Goal: Find specific page/section: Find specific page/section

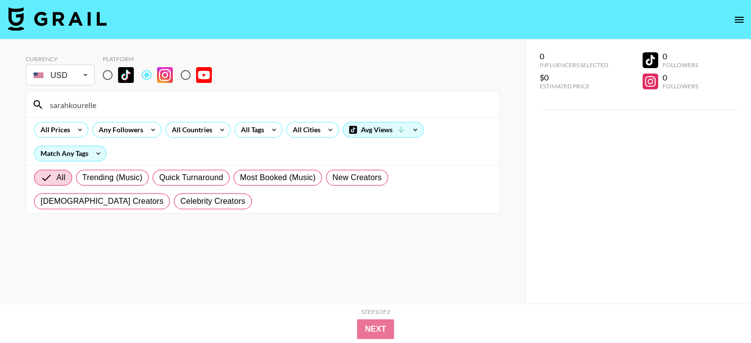
click at [125, 106] on input "sarahkourelle" at bounding box center [268, 105] width 449 height 16
click at [169, 102] on input "darkoo" at bounding box center [268, 105] width 449 height 16
paste input "amyokoli"
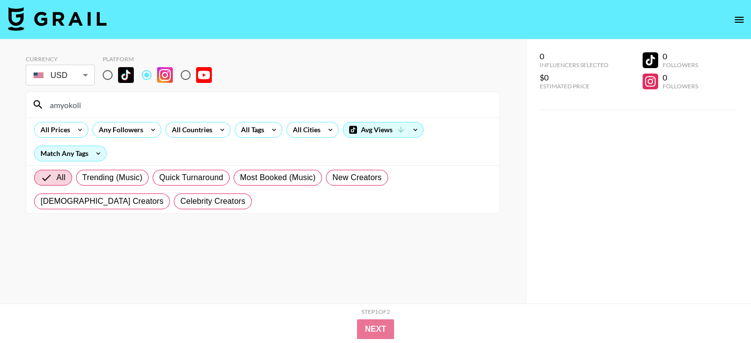
click at [199, 96] on div "amyokoli" at bounding box center [262, 105] width 473 height 26
click at [197, 104] on input "amyokoli" at bounding box center [268, 105] width 449 height 16
paste input "teija_kabs"
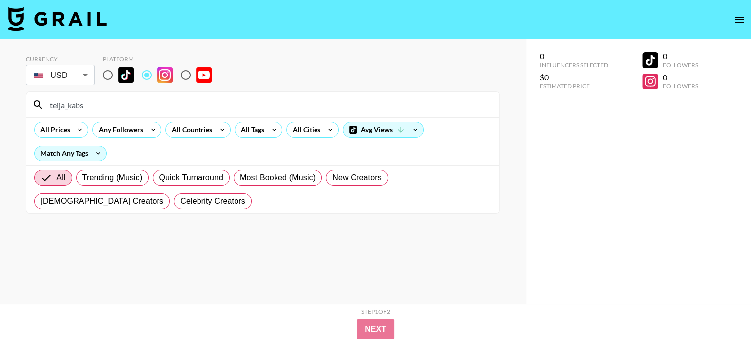
click at [129, 108] on input "teija_kabs" at bounding box center [268, 105] width 449 height 16
paste input "@TheKabsFamily"
click at [221, 100] on input "@TheKabsFamily" at bounding box center [268, 105] width 449 height 16
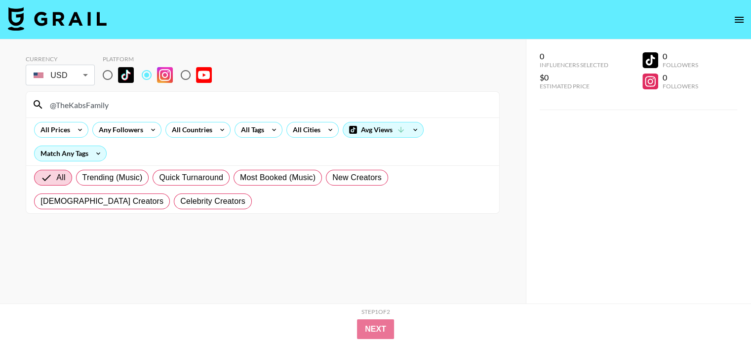
click at [221, 100] on input "@TheKabsFamily" at bounding box center [268, 105] width 449 height 16
paste input "ellie.dots"
paste input
click at [158, 103] on input "ellie.dots" at bounding box center [268, 105] width 449 height 16
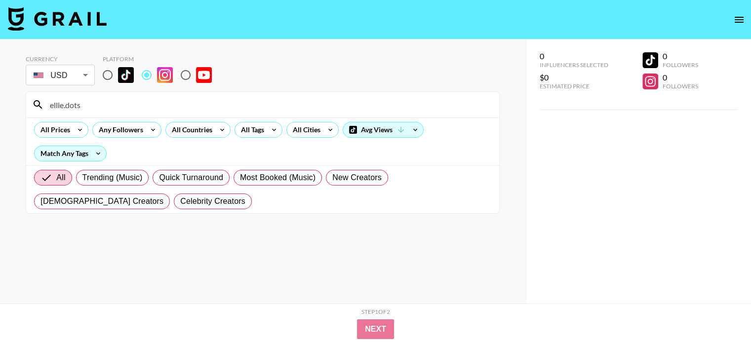
click at [158, 103] on input "ellie.dots" at bounding box center [268, 105] width 449 height 16
paste input "mariahclayton_"
type input "mariahclayton_"
